Goal: Understand process/instructions: Learn about a topic

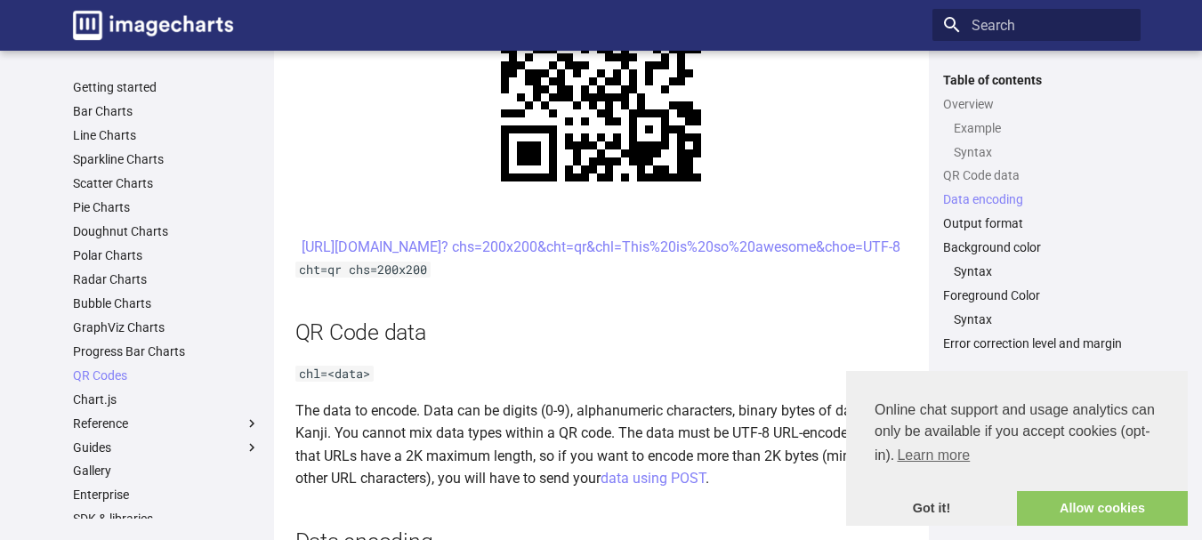
scroll to position [1245, 0]
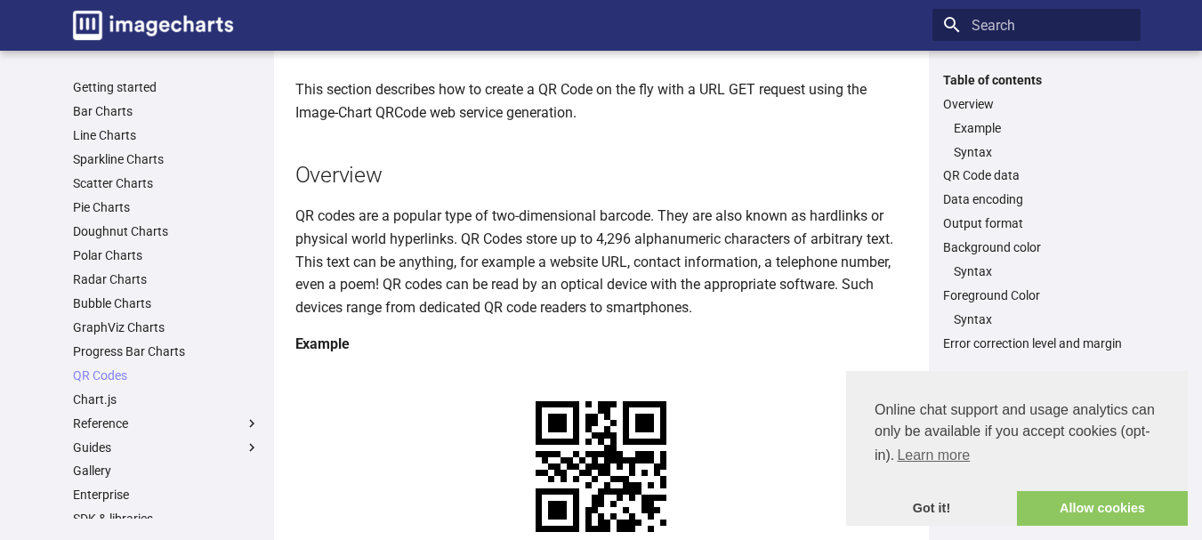
scroll to position [356, 0]
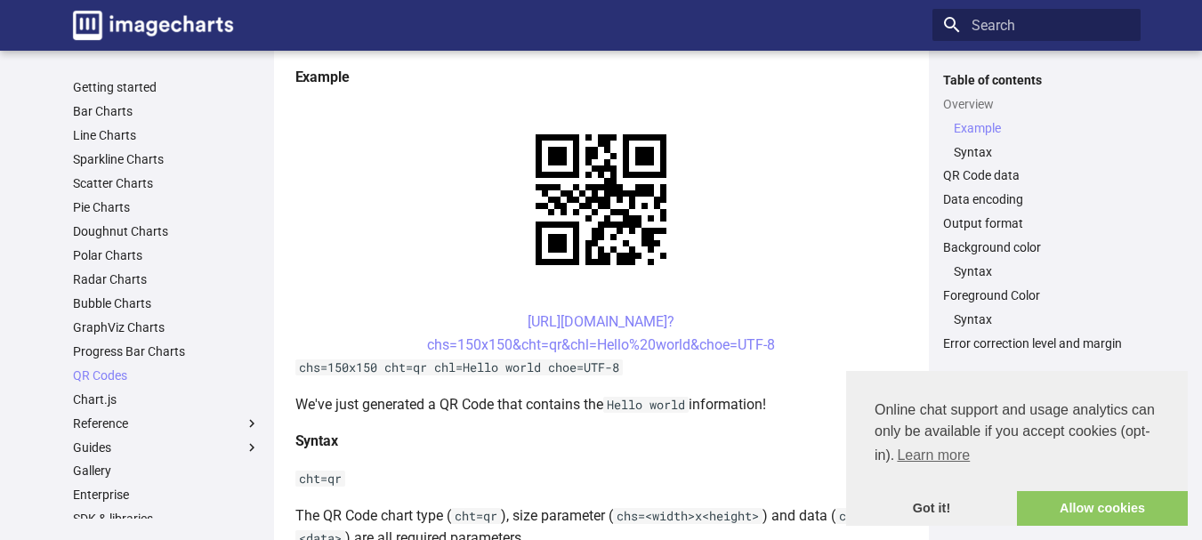
drag, startPoint x: 491, startPoint y: 151, endPoint x: 780, endPoint y: 180, distance: 290.5
click at [780, 310] on center "https://image-charts.com/chart? chs=150x150&cht=qr&chl=Hello%20world&choe=UTF-8" at bounding box center [601, 332] width 612 height 45
copy link "https://image-charts.com/chart? chs=150x150&cht=qr&chl=Hello%20world&choe=UTF-8"
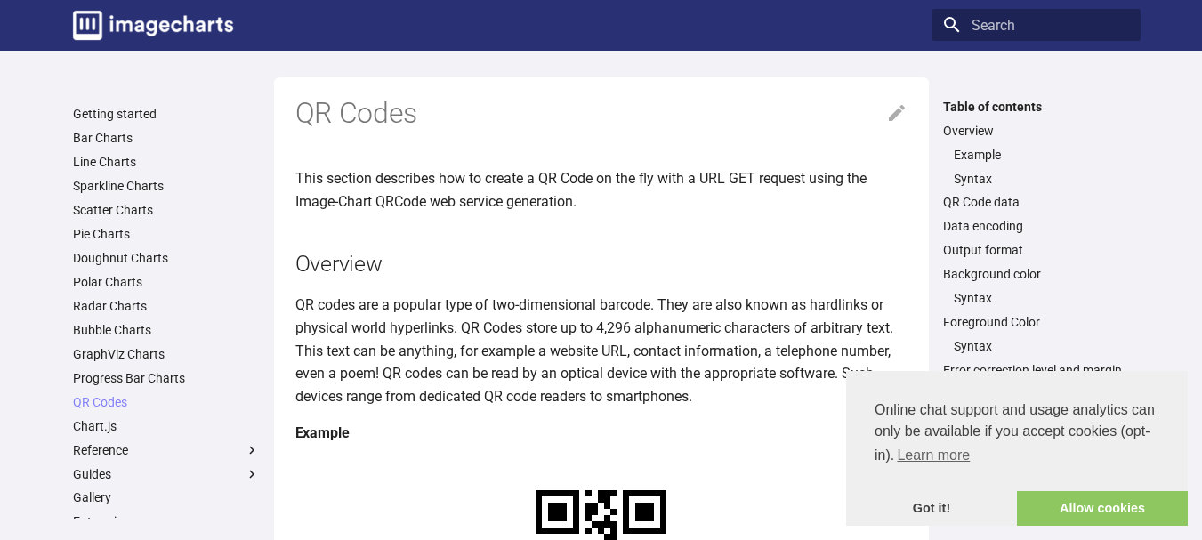
scroll to position [267, 0]
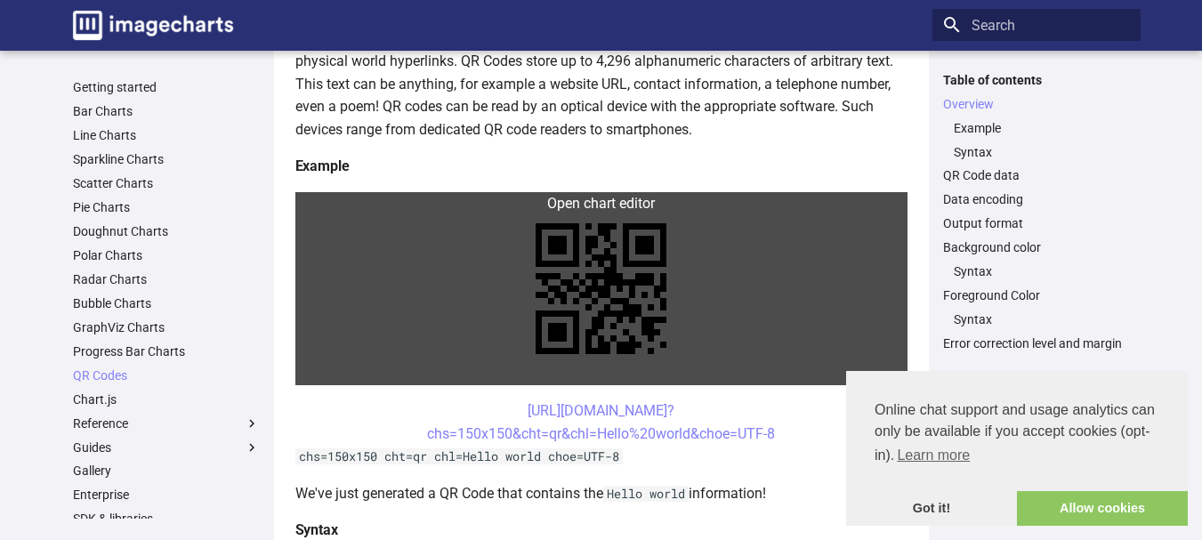
click at [314, 209] on link at bounding box center [601, 288] width 612 height 193
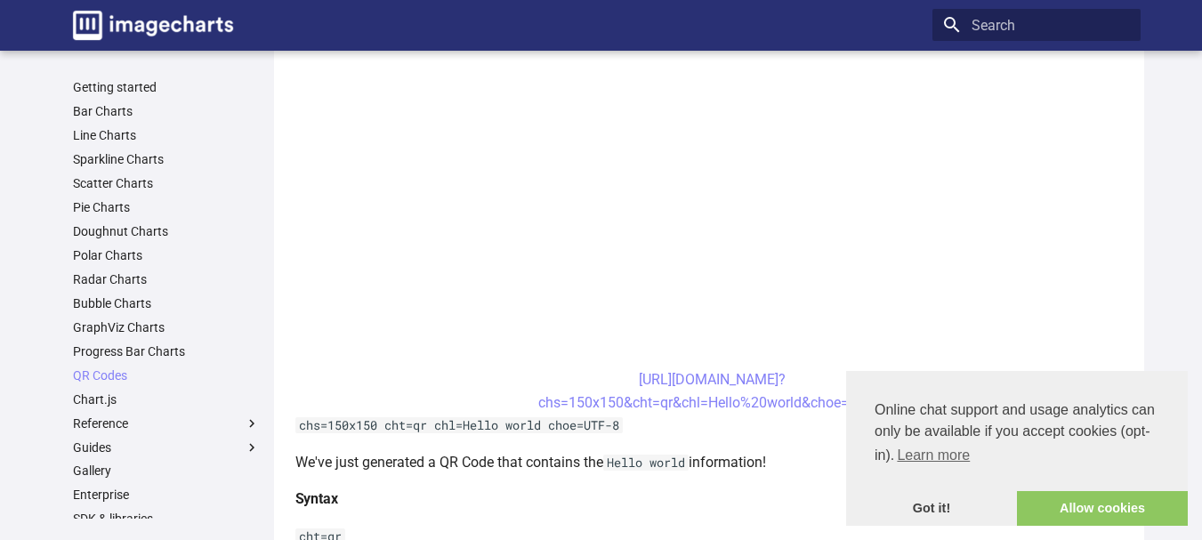
scroll to position [623, 0]
